Goal: Obtain resource: Download file/media

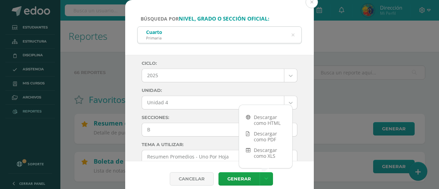
select select "6"
select select "Unidad 4"
select select "B"
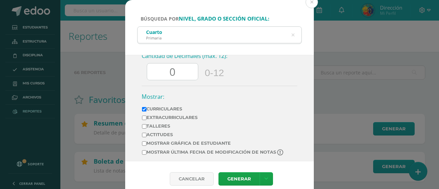
scroll to position [381, 0]
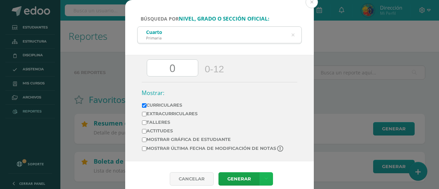
click at [266, 175] on link at bounding box center [266, 178] width 13 height 13
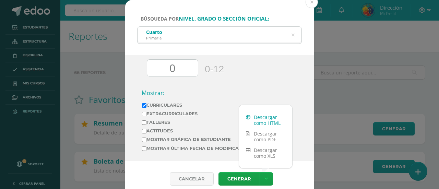
click at [259, 121] on link "Descargar como HTML" at bounding box center [265, 120] width 53 height 16
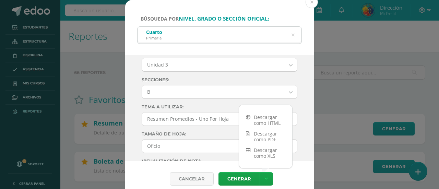
scroll to position [3, 0]
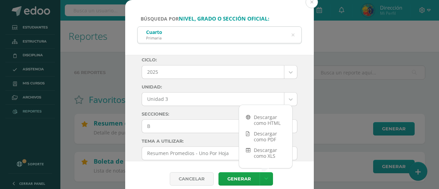
click at [277, 117] on link "Descargar como HTML" at bounding box center [265, 120] width 53 height 16
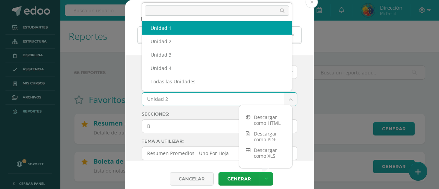
select select "Unidad 1"
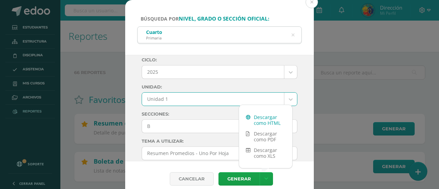
click at [272, 121] on link "Descargar como HTML" at bounding box center [265, 120] width 53 height 16
click at [294, 36] on icon at bounding box center [293, 35] width 3 height 18
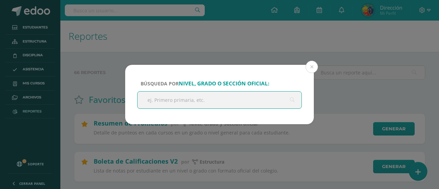
click at [201, 102] on input "text" at bounding box center [220, 100] width 164 height 17
type input "Quinto"
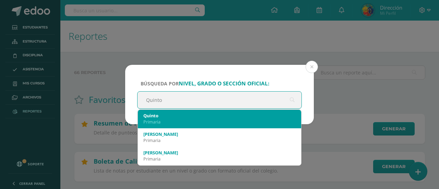
click at [198, 120] on div "Primaria" at bounding box center [219, 122] width 152 height 6
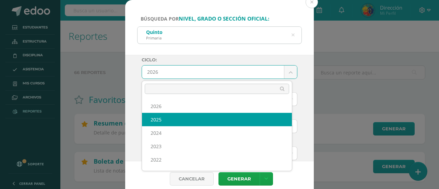
select select "6"
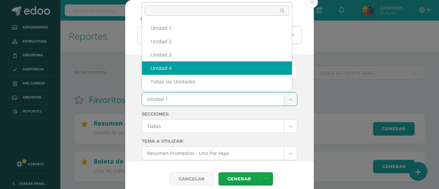
select select "Unidad 4"
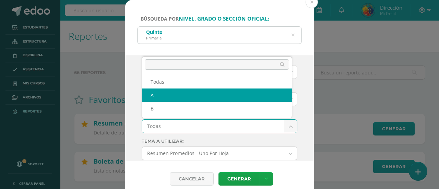
select select "A"
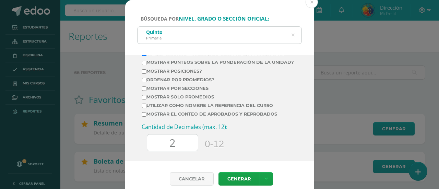
scroll to position [267, 0]
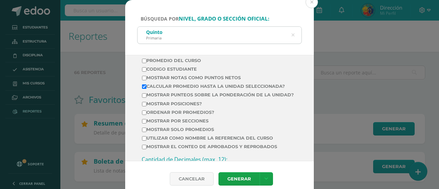
click at [253, 89] on label "Calcular promedio hasta la unidad seleccionada?" at bounding box center [218, 86] width 152 height 5
click at [147, 89] on input "Calcular promedio hasta la unidad seleccionada?" at bounding box center [144, 86] width 4 height 4
checkbox input "false"
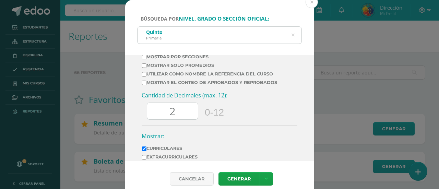
scroll to position [349, 0]
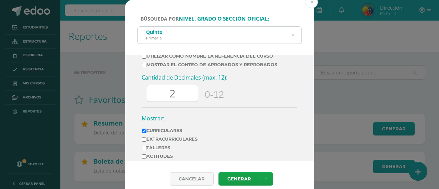
click at [194, 102] on input "2" at bounding box center [172, 93] width 51 height 17
type input "0"
click at [270, 180] on link at bounding box center [266, 178] width 13 height 13
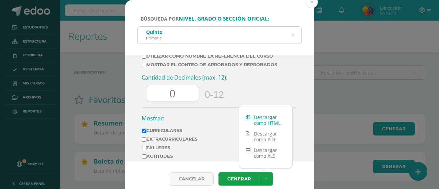
click at [256, 122] on link "Descargar como HTML" at bounding box center [265, 120] width 53 height 16
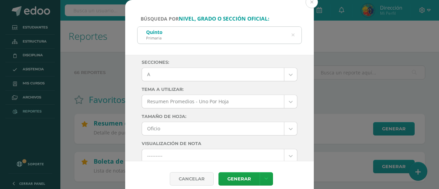
scroll to position [42, 0]
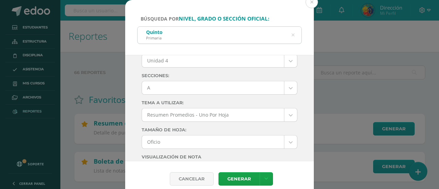
drag, startPoint x: 286, startPoint y: 89, endPoint x: 281, endPoint y: 90, distance: 5.2
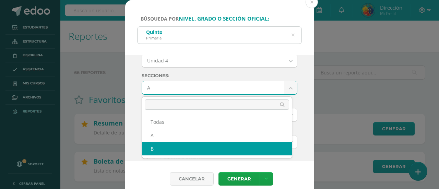
select select "B"
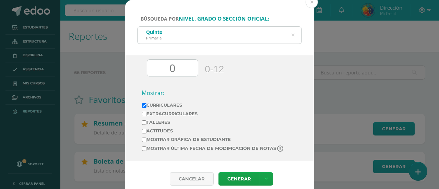
scroll to position [386, 0]
click at [265, 176] on icon at bounding box center [267, 179] width 4 height 6
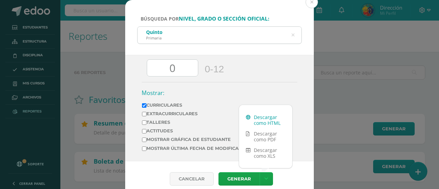
click at [256, 117] on link "Descargar como HTML" at bounding box center [265, 120] width 53 height 16
